Goal: Obtain resource: Download file/media

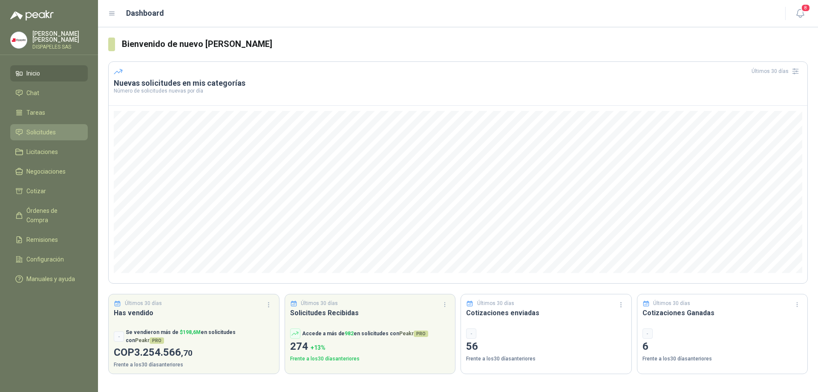
click at [43, 133] on span "Solicitudes" at bounding box center [40, 131] width 29 height 9
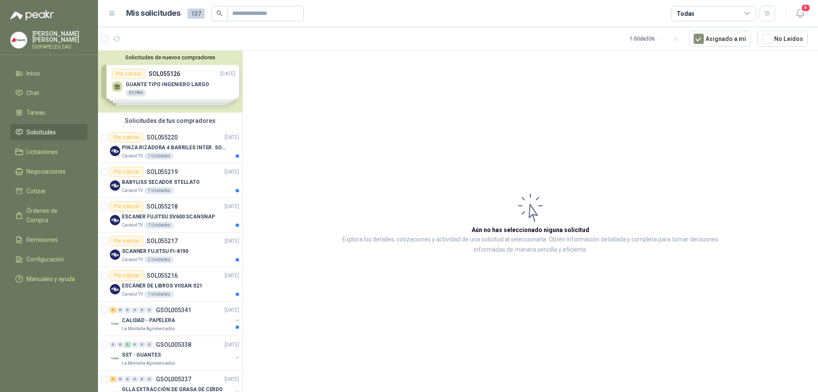
click at [181, 77] on div "Solicitudes de nuevos compradores Por cotizar SOL055126 [DATE] GUANTE TIPO INGE…" at bounding box center [170, 82] width 145 height 62
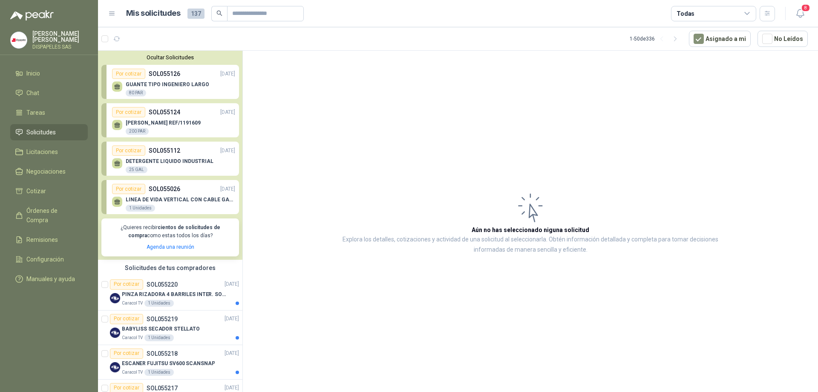
click at [128, 76] on div "Por cotizar" at bounding box center [128, 74] width 33 height 10
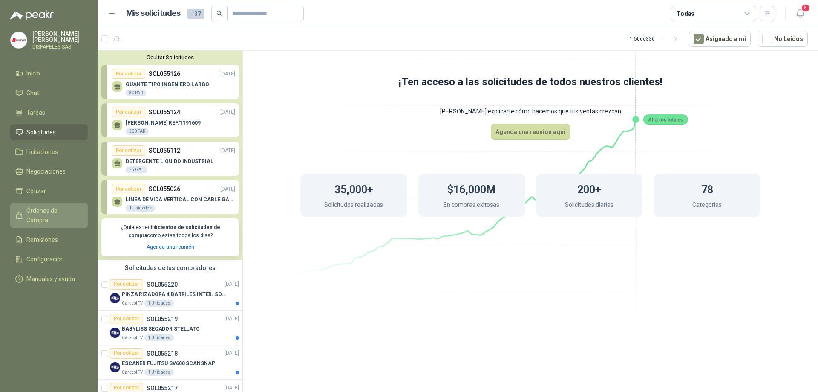
click at [30, 206] on span "Órdenes de Compra" at bounding box center [52, 215] width 53 height 19
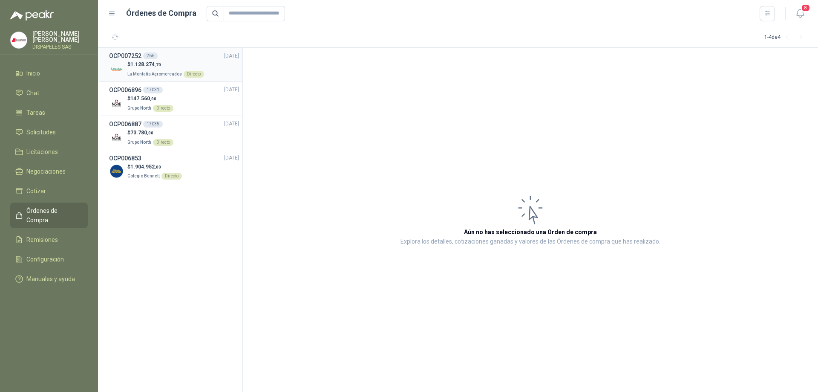
click at [162, 69] on p "La Montaña Agromercados Directo" at bounding box center [165, 73] width 77 height 9
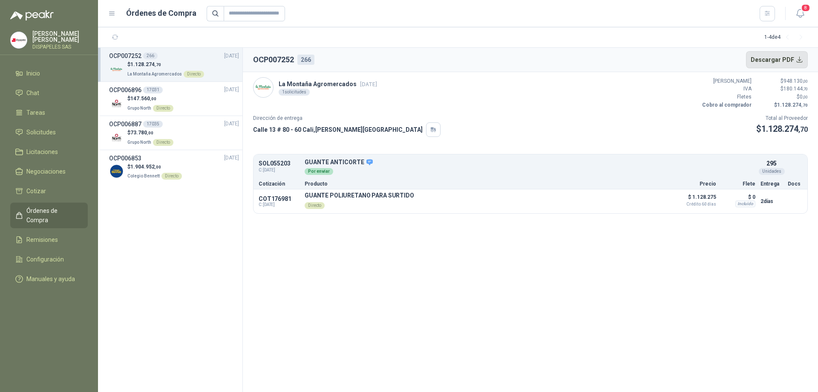
click at [801, 60] on button "Descargar PDF" at bounding box center [777, 59] width 62 height 17
